Goal: Check status: Check status

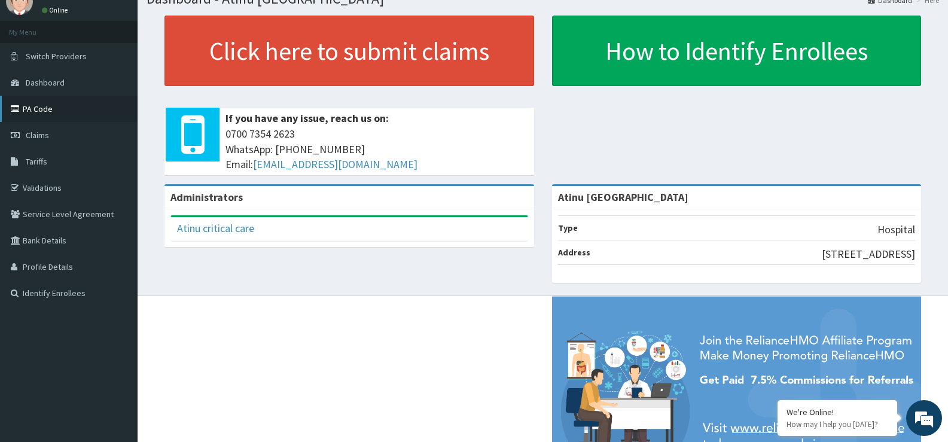
scroll to position [69, 0]
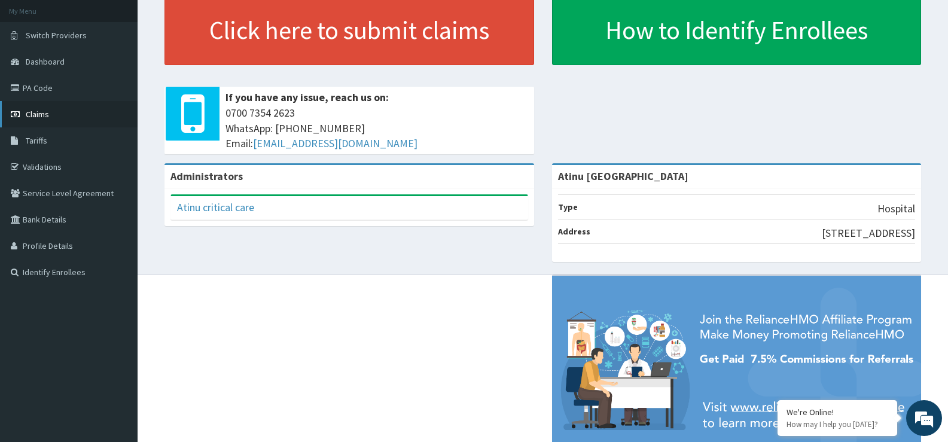
click at [40, 117] on span "Claims" at bounding box center [37, 114] width 23 height 11
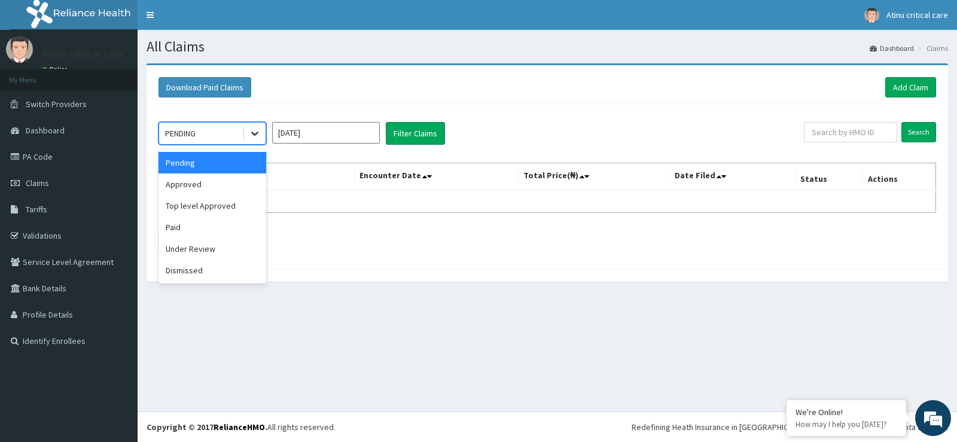
click at [252, 129] on icon at bounding box center [255, 133] width 12 height 12
click at [240, 159] on div "Pending" at bounding box center [212, 163] width 108 height 22
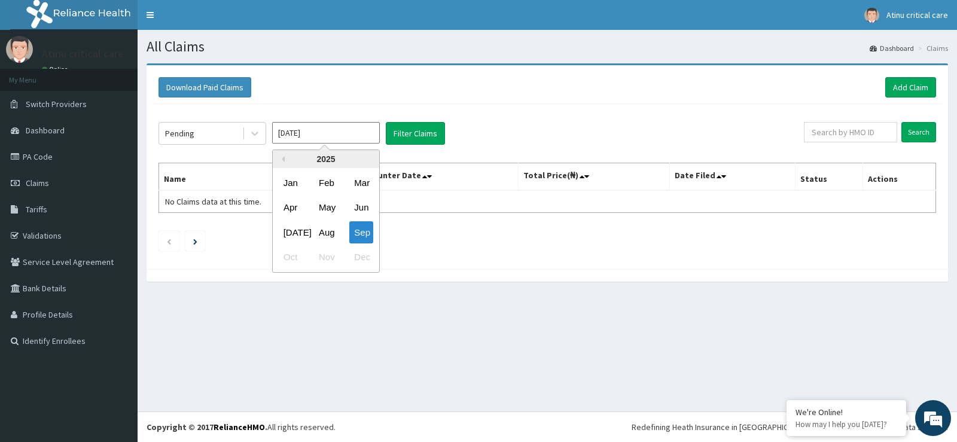
click at [326, 136] on input "Sep 2025" at bounding box center [326, 133] width 108 height 22
click at [295, 232] on div "Jul" at bounding box center [291, 232] width 24 height 22
type input "Jul 2025"
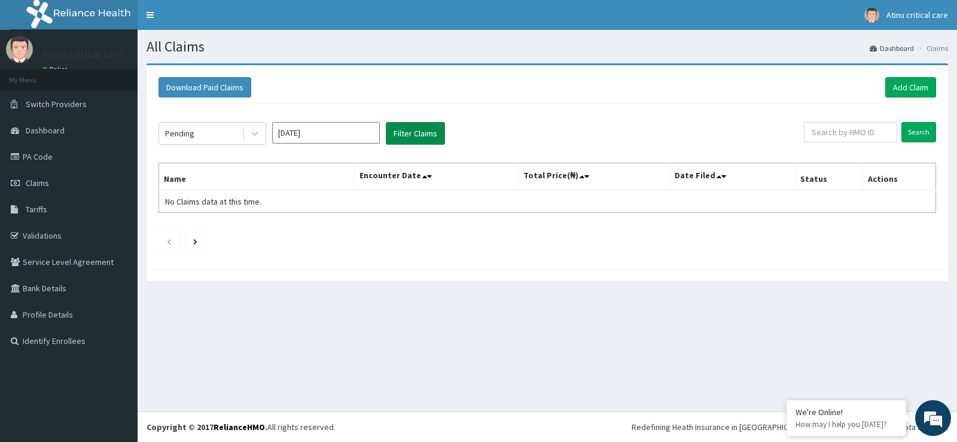
click at [425, 133] on button "Filter Claims" at bounding box center [415, 133] width 59 height 23
click at [424, 133] on button "Filter Claims" at bounding box center [415, 133] width 59 height 23
click at [424, 179] on th "Encounter Date" at bounding box center [436, 177] width 163 height 28
click at [427, 178] on icon at bounding box center [424, 176] width 5 height 8
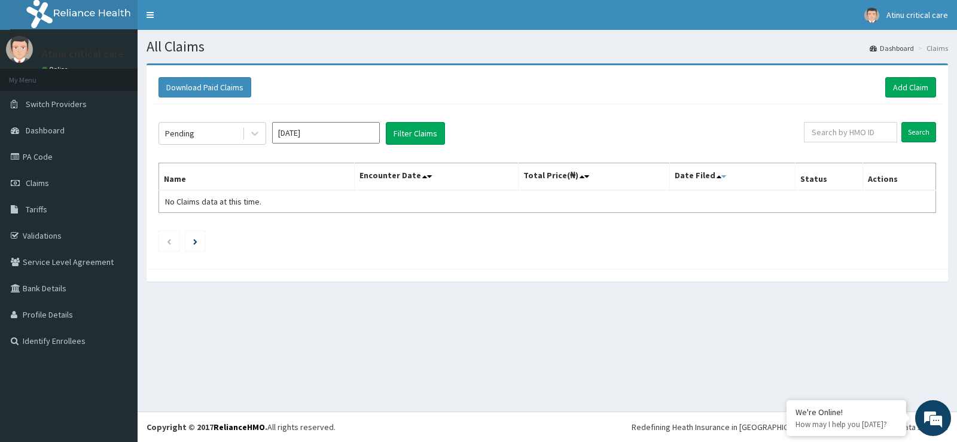
click at [726, 174] on icon at bounding box center [723, 176] width 5 height 8
